Goal: Task Accomplishment & Management: Manage account settings

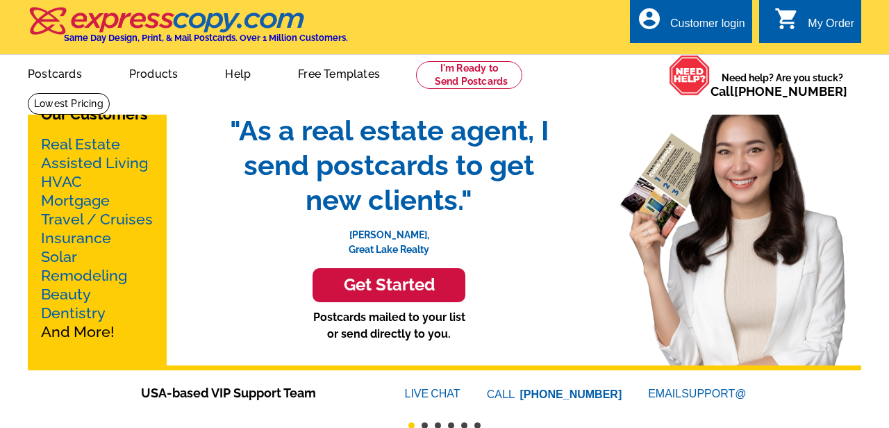
click at [713, 21] on div "Customer login" at bounding box center [707, 26] width 75 height 19
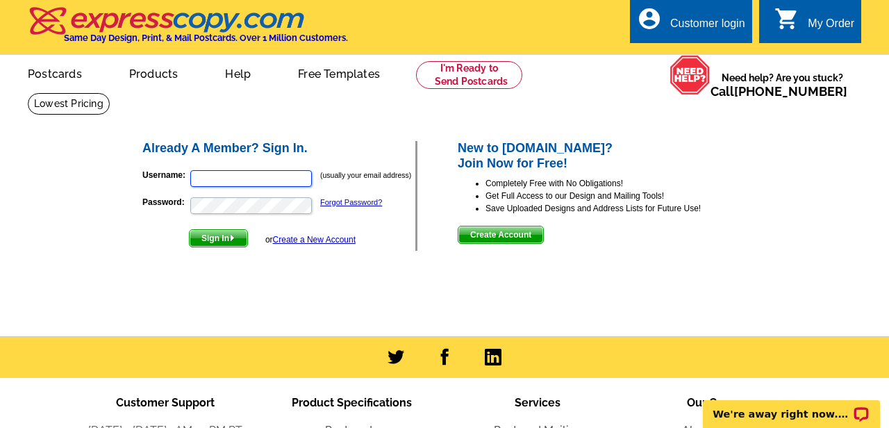
click at [300, 176] on input "Username:" at bounding box center [251, 178] width 122 height 17
click at [265, 185] on input "Username:" at bounding box center [251, 178] width 122 height 17
click at [369, 210] on p "Password: Forgot Password?" at bounding box center [278, 205] width 273 height 19
click at [369, 208] on p "Password: Forgot Password?" at bounding box center [278, 205] width 273 height 19
click at [369, 207] on p "Password: Forgot Password?" at bounding box center [278, 205] width 273 height 19
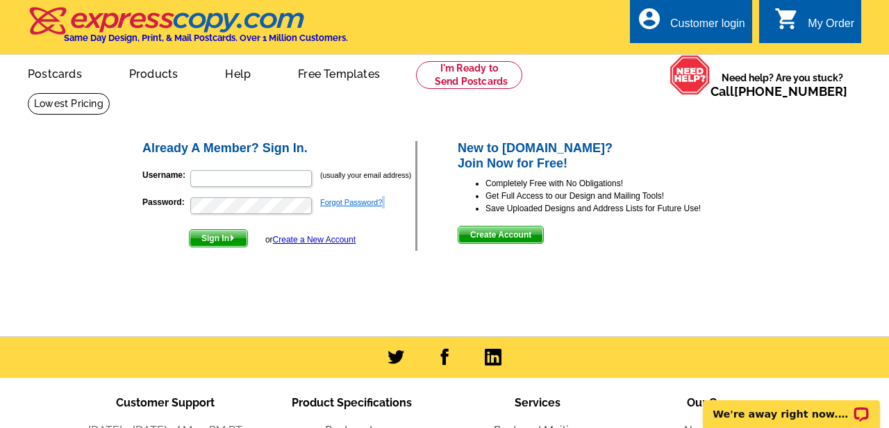
click at [372, 201] on link "Forgot Password?" at bounding box center [351, 202] width 62 height 8
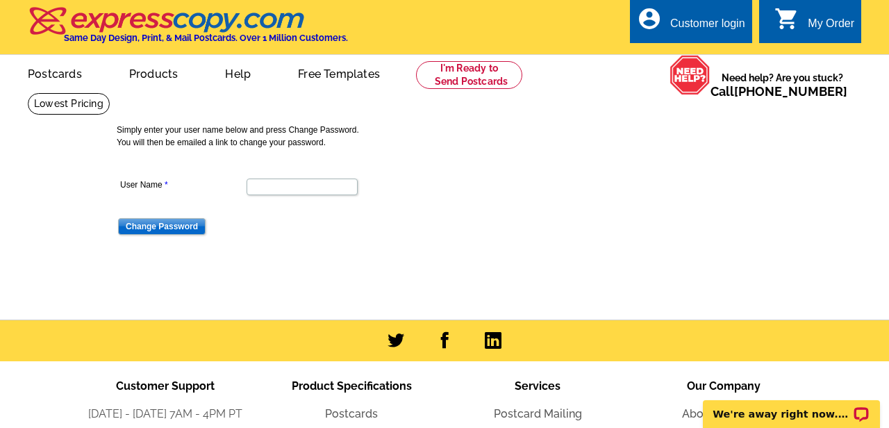
click at [348, 187] on dd at bounding box center [301, 186] width 369 height 22
click at [324, 189] on input "User Name" at bounding box center [302, 186] width 111 height 17
click at [189, 223] on input "Change Password" at bounding box center [161, 226] width 87 height 17
click at [676, 19] on div "Customer login" at bounding box center [707, 26] width 75 height 19
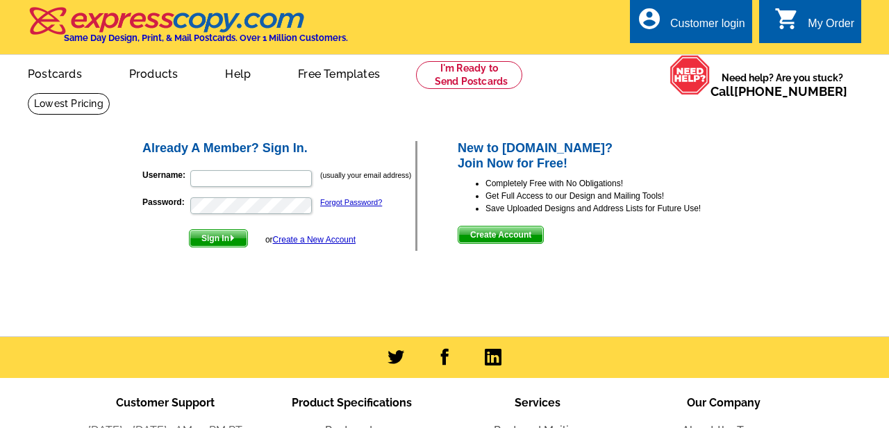
click at [231, 169] on p "Username: (usually your email address)" at bounding box center [278, 178] width 273 height 19
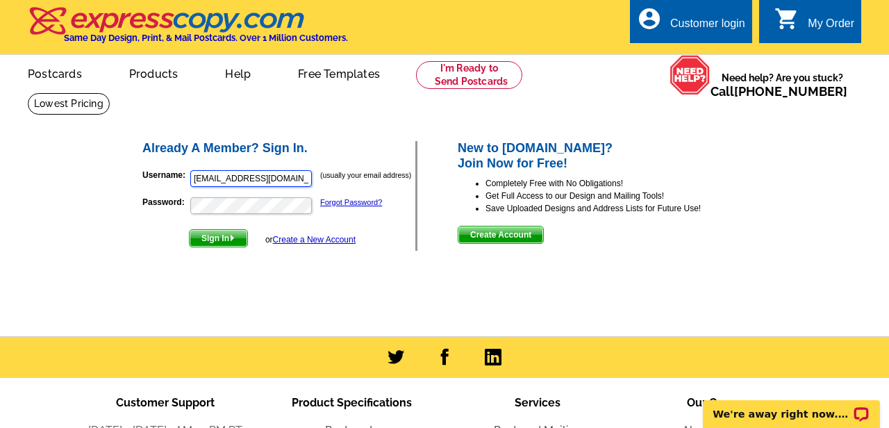
type input "verojevans18@yahoo.com"
click at [219, 237] on button "Sign In" at bounding box center [218, 238] width 59 height 18
